Goal: Find specific page/section: Find specific page/section

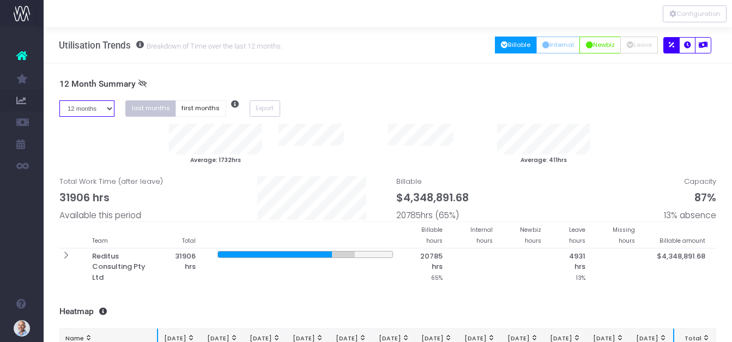
click at [111, 106] on select "1 month 2 months 3 months 4 months 5 months 6 months 7 months 8 months 9 months…" at bounding box center [87, 108] width 56 height 17
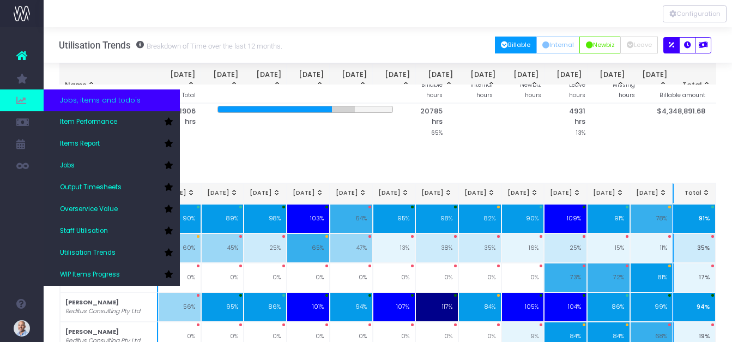
scroll to position [28, 0]
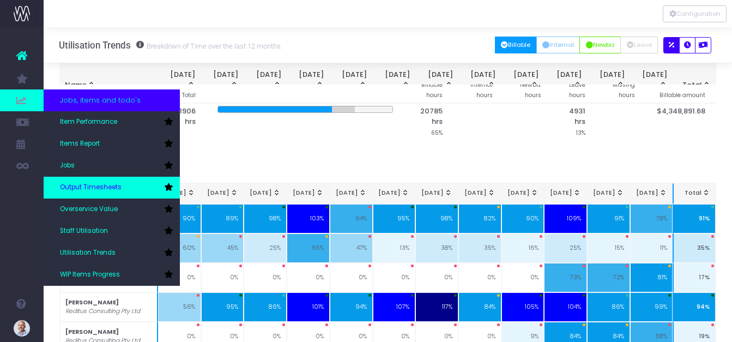
click at [119, 188] on span "Output Timesheets" at bounding box center [91, 187] width 62 height 10
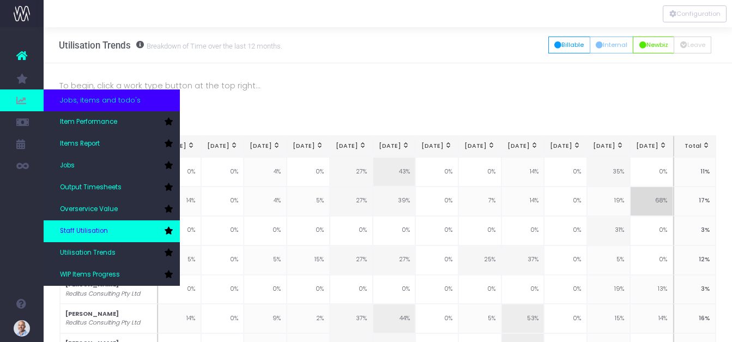
click at [103, 230] on span "Staff Utilisation" at bounding box center [84, 231] width 48 height 10
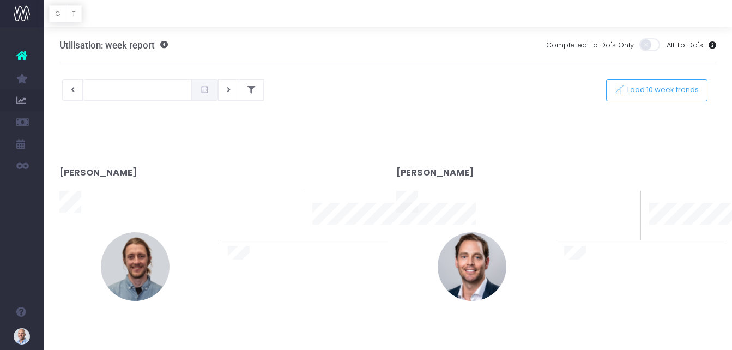
type input "29-08-2025"
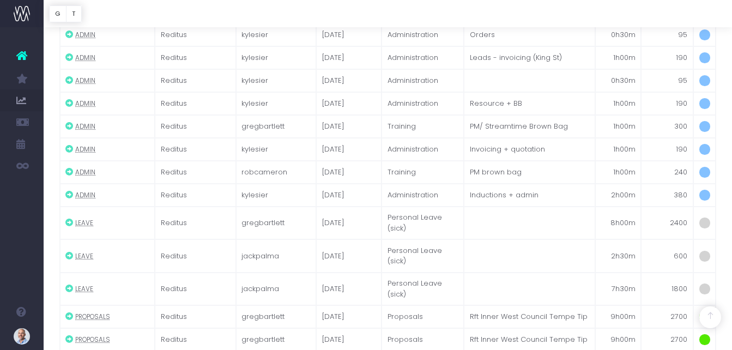
scroll to position [4269, 0]
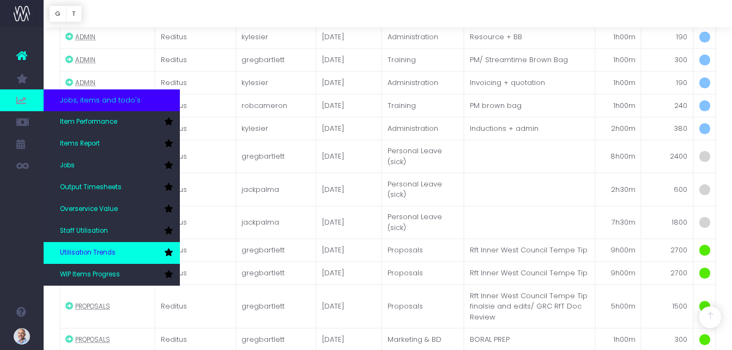
click at [87, 245] on link "Utilisation Trends" at bounding box center [112, 253] width 136 height 22
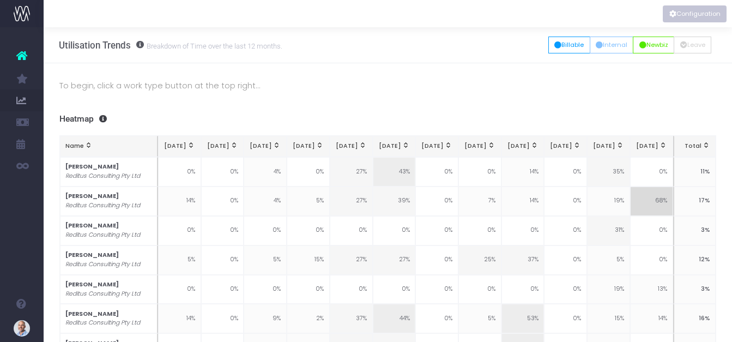
click at [685, 14] on button "Configuration" at bounding box center [694, 13] width 64 height 17
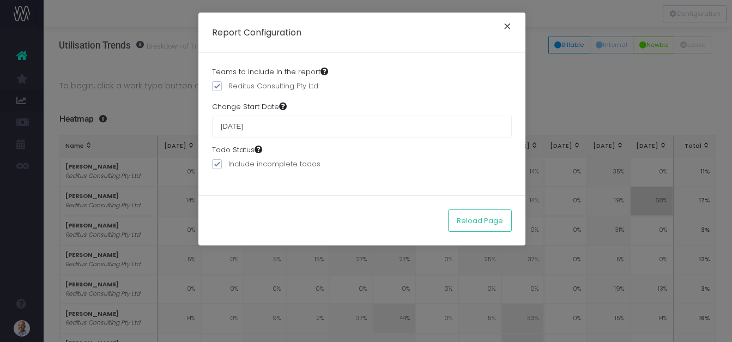
click at [505, 26] on button "×" at bounding box center [507, 27] width 23 height 17
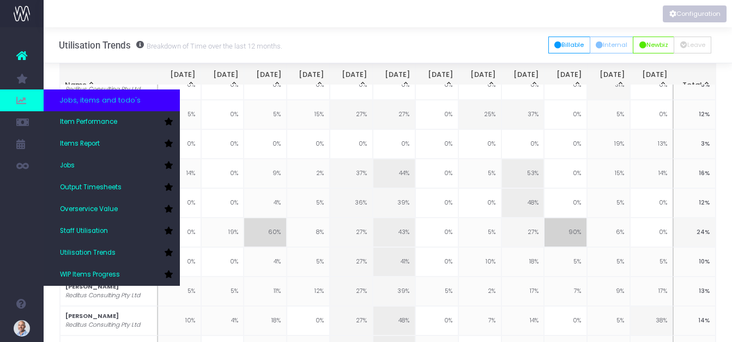
scroll to position [28, 0]
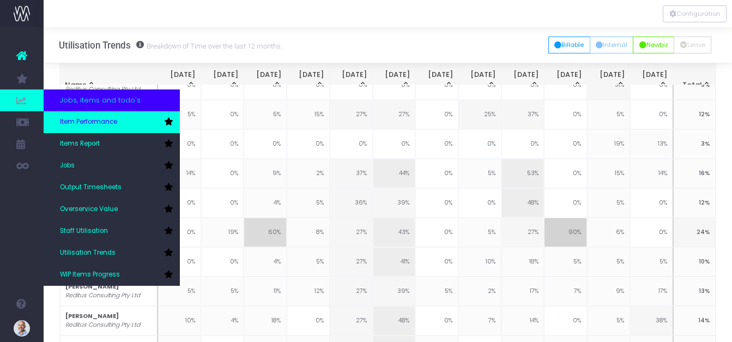
click at [98, 120] on span "Item Performance" at bounding box center [88, 122] width 57 height 10
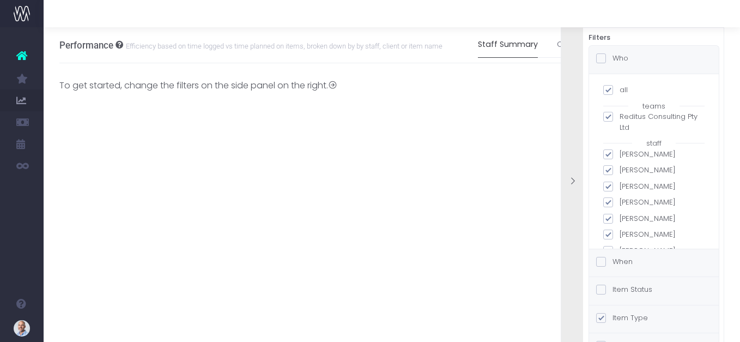
click at [601, 61] on span at bounding box center [601, 58] width 10 height 10
click at [612, 60] on input "Who" at bounding box center [615, 56] width 7 height 7
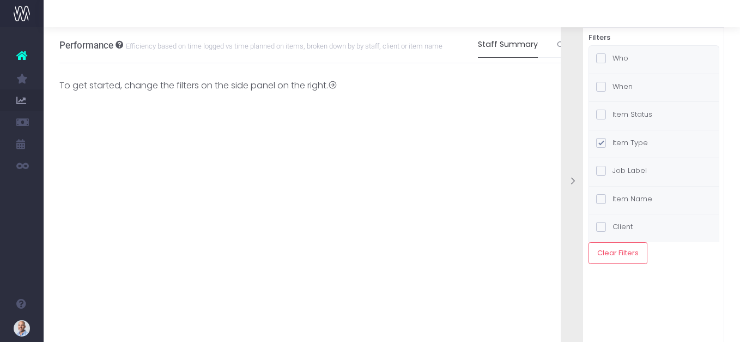
click at [600, 61] on span at bounding box center [601, 58] width 10 height 10
click at [612, 60] on input "Who" at bounding box center [615, 56] width 7 height 7
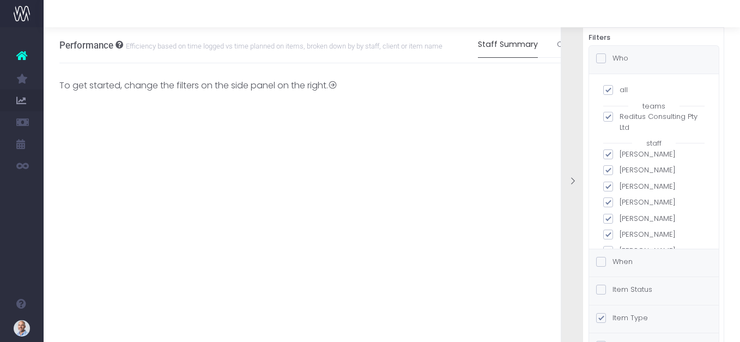
click at [606, 90] on span at bounding box center [608, 90] width 10 height 10
click at [619, 90] on input "all" at bounding box center [622, 87] width 7 height 7
checkbox input "false"
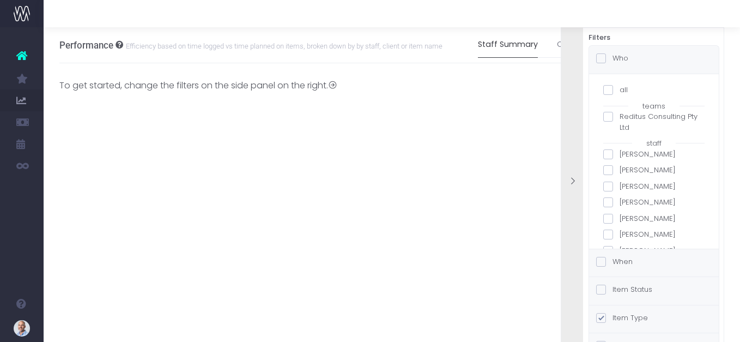
checkbox input "false"
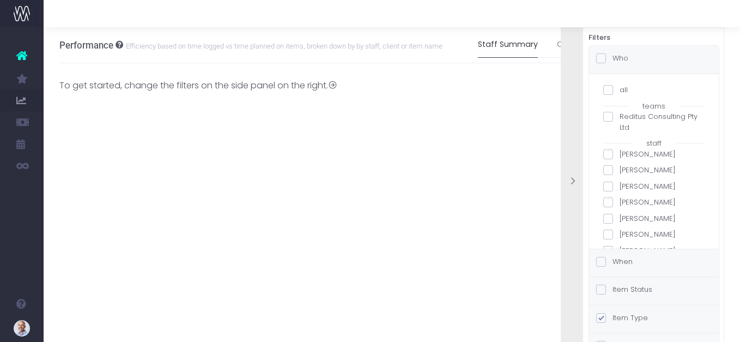
checkbox input "false"
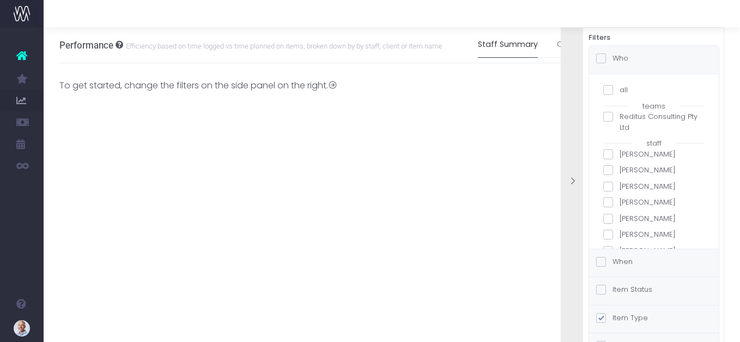
checkbox input "false"
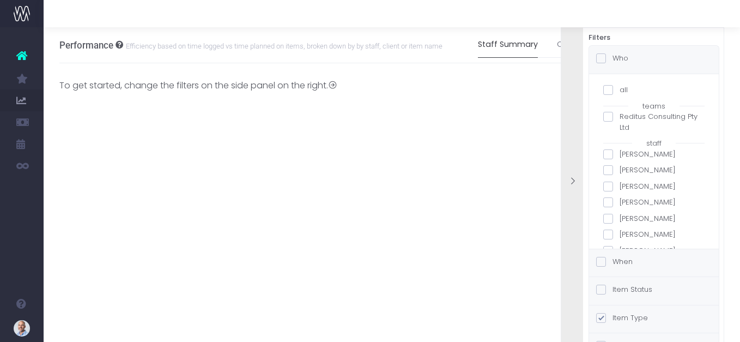
checkbox input "false"
click at [612, 169] on span at bounding box center [608, 170] width 10 height 10
click at [619, 169] on input "[PERSON_NAME]" at bounding box center [622, 168] width 7 height 7
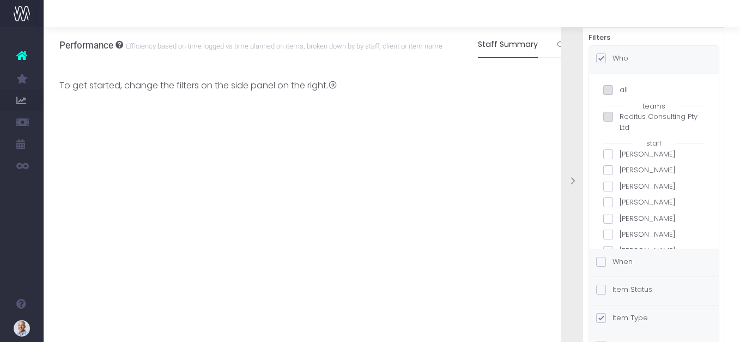
checkbox input "true"
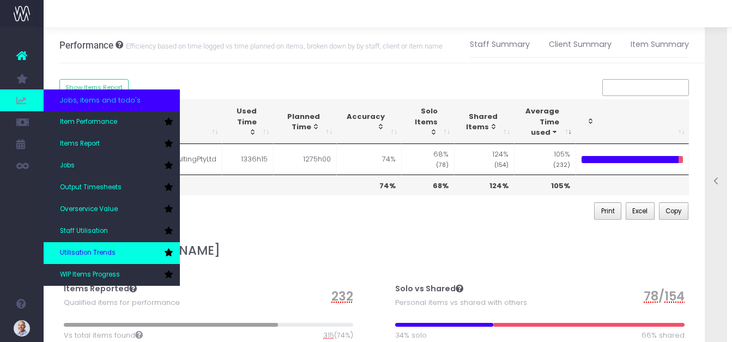
click at [102, 251] on span "Utilisation Trends" at bounding box center [88, 253] width 56 height 10
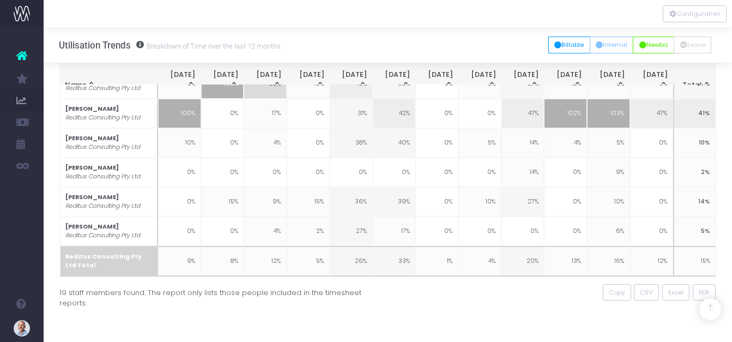
scroll to position [437, 0]
